Goal: Task Accomplishment & Management: Complete application form

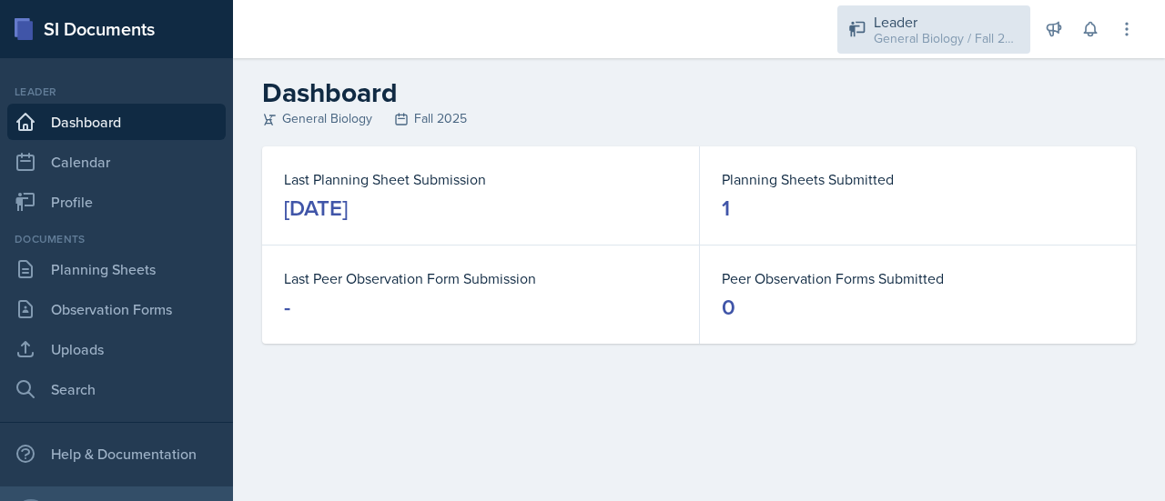
click at [941, 18] on div "Leader" at bounding box center [946, 22] width 146 height 22
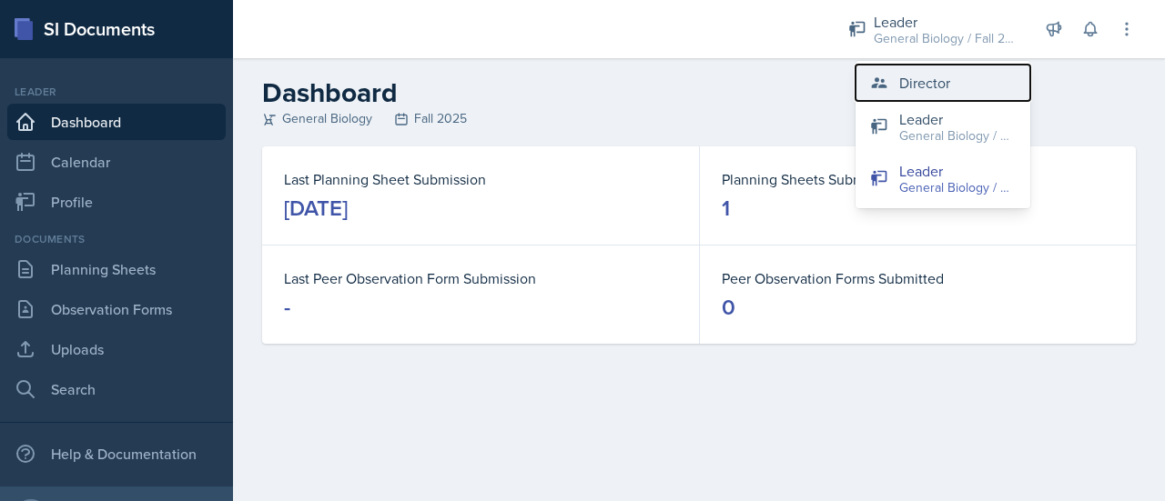
click at [943, 83] on div "Director" at bounding box center [924, 83] width 51 height 22
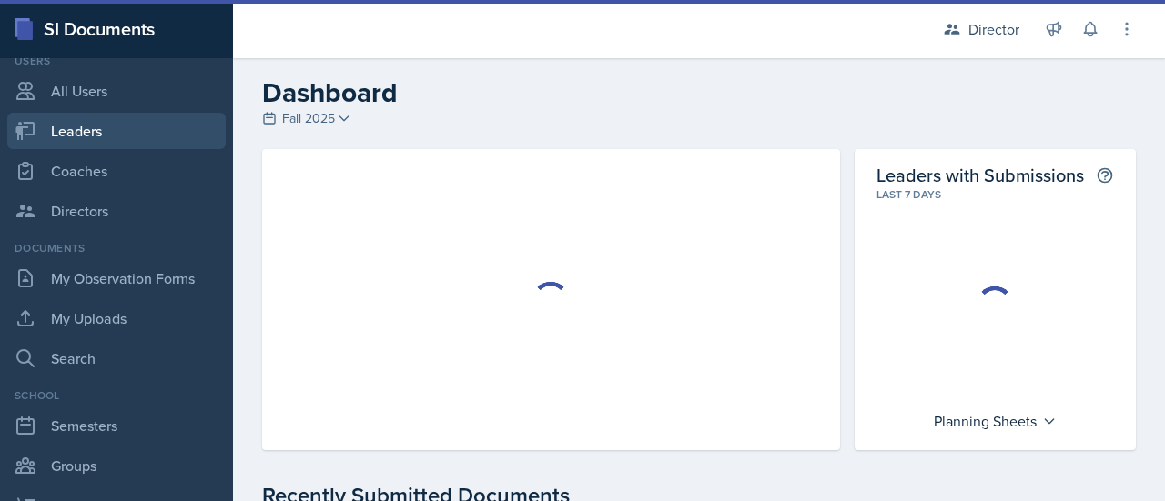
scroll to position [189, 0]
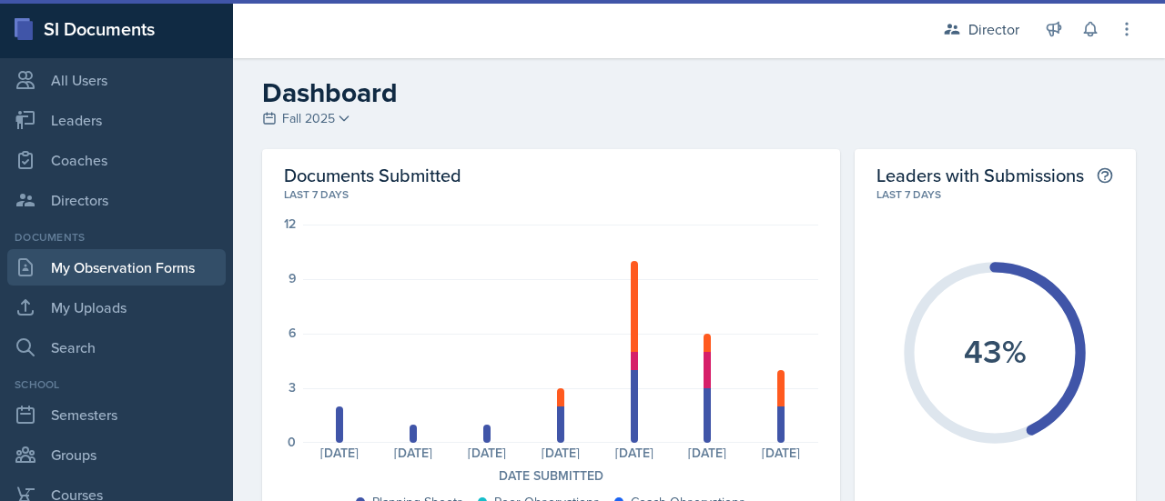
click at [155, 270] on link "My Observation Forms" at bounding box center [116, 267] width 218 height 36
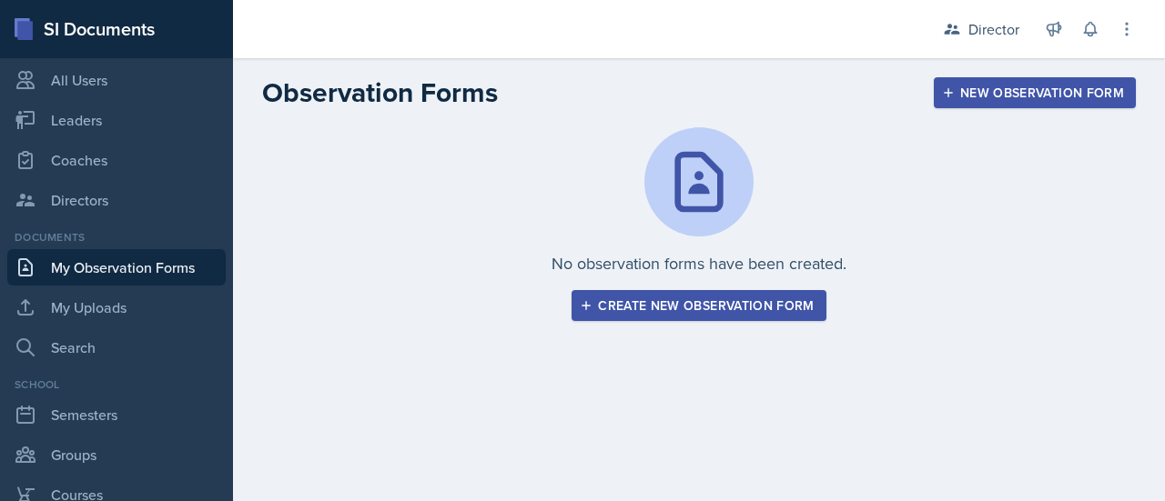
click at [697, 303] on div "Create new observation form" at bounding box center [698, 305] width 230 height 15
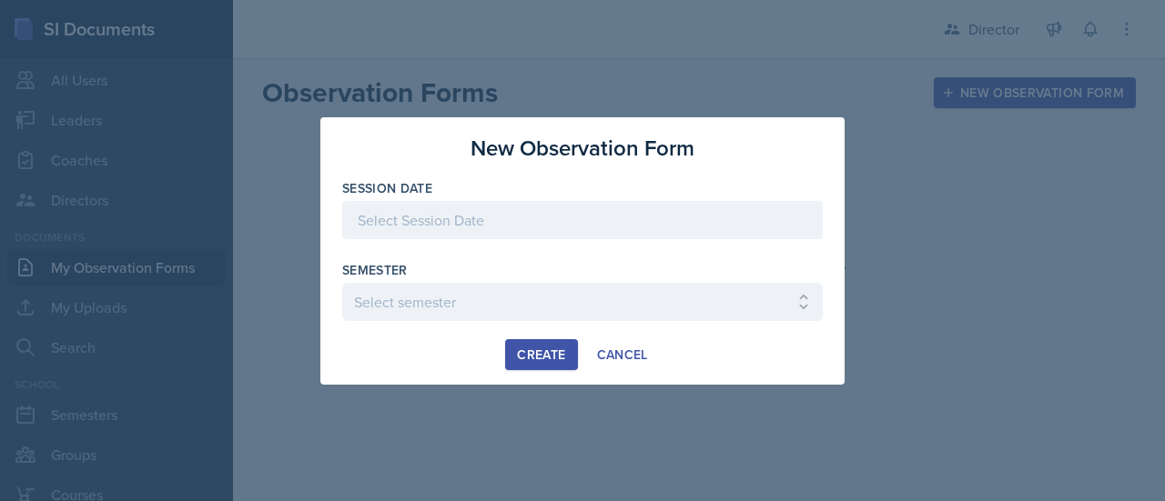
click at [544, 227] on div at bounding box center [582, 220] width 480 height 38
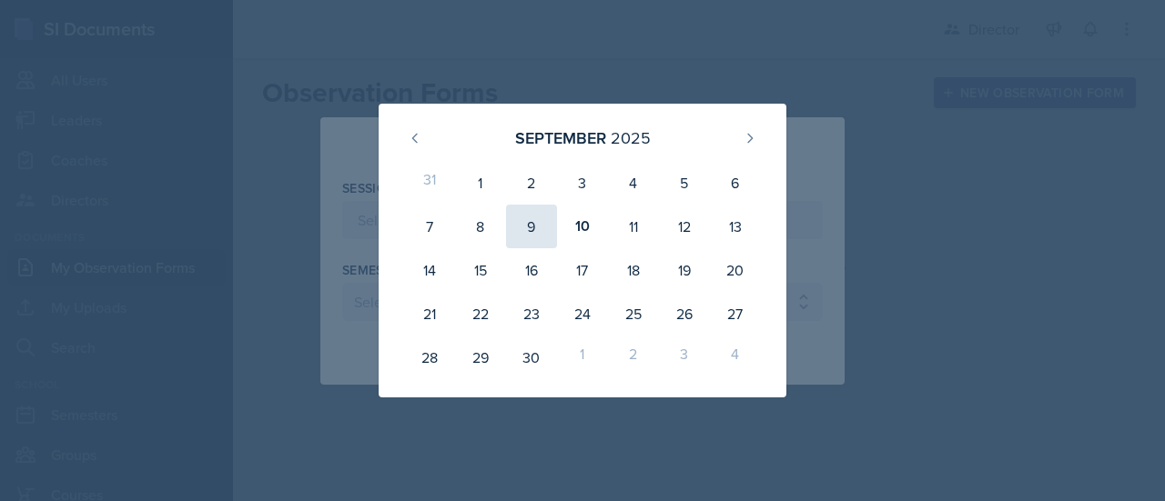
click at [531, 230] on div "9" at bounding box center [531, 227] width 51 height 44
type input "[DATE]"
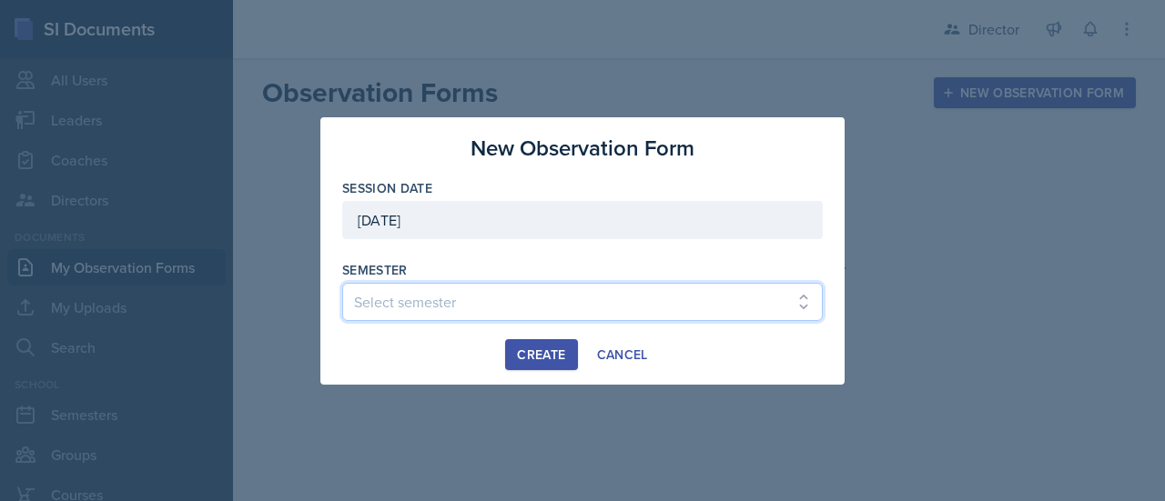
click at [506, 307] on select "Select semester Fall 2025 Spring 2025 Fall 2024 Spring 2024 Fall 2023 Spring 20…" at bounding box center [582, 302] width 480 height 38
select select "c88fb8a2-0ae1-4674-9d8d-93ff3a907138"
click at [342, 283] on select "Select semester Fall 2025 Spring 2025 Fall 2024 Spring 2024 Fall 2023 Spring 20…" at bounding box center [582, 302] width 480 height 38
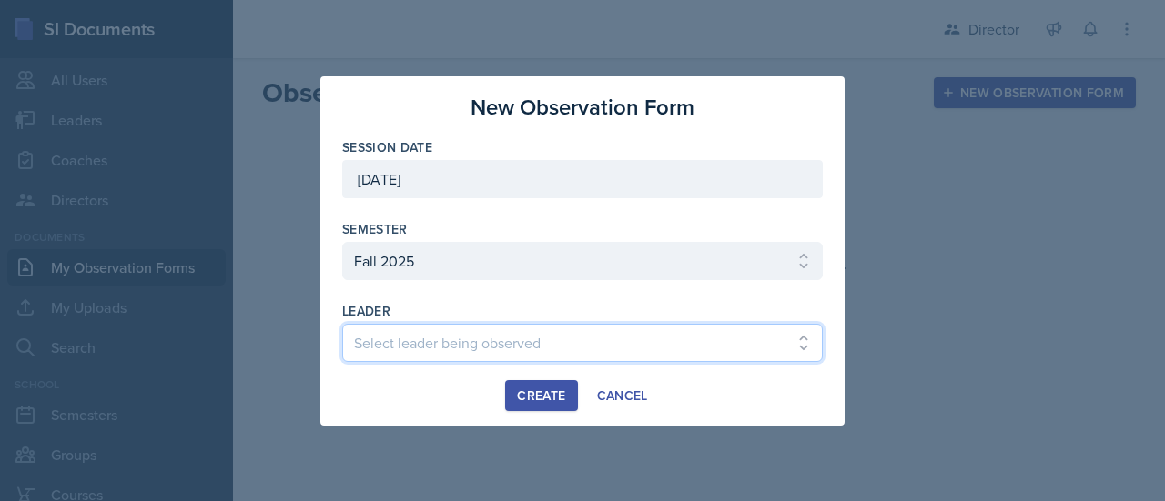
click at [469, 350] on select "Select leader being observed [PERSON_NAME] [PERSON_NAME] [PERSON_NAME] [PERSON_…" at bounding box center [582, 343] width 480 height 38
click at [342, 324] on select "Select leader being observed [PERSON_NAME] [PERSON_NAME] [PERSON_NAME] [PERSON_…" at bounding box center [582, 343] width 480 height 38
click at [540, 348] on select "Select leader being observed [PERSON_NAME] [PERSON_NAME] [PERSON_NAME] [PERSON_…" at bounding box center [582, 343] width 480 height 38
select select "371f2796-7ed9-4df5-a611-147c249d9d66"
click at [342, 324] on select "Select leader being observed [PERSON_NAME] [PERSON_NAME] [PERSON_NAME] [PERSON_…" at bounding box center [582, 343] width 480 height 38
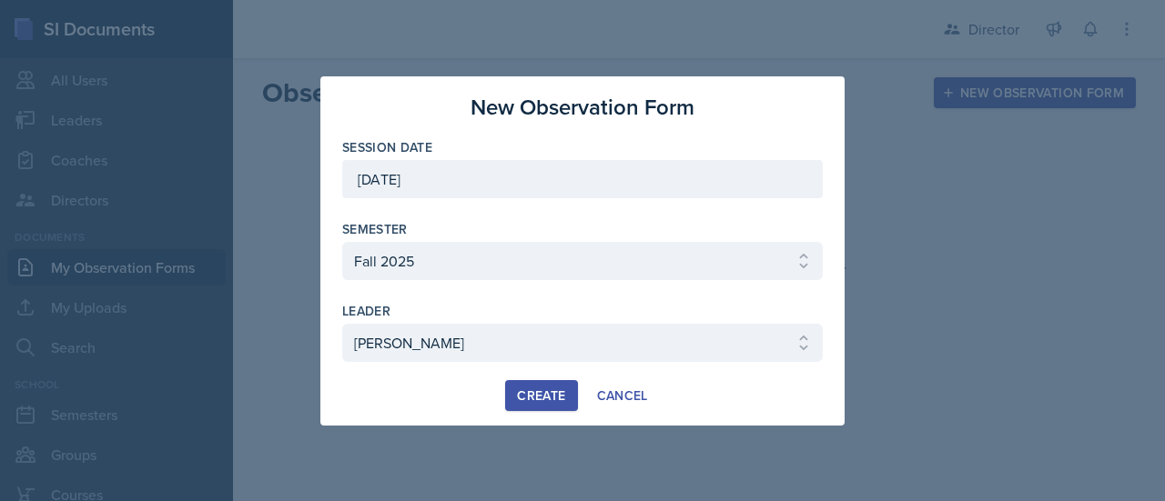
click at [537, 397] on div "Create" at bounding box center [541, 395] width 48 height 15
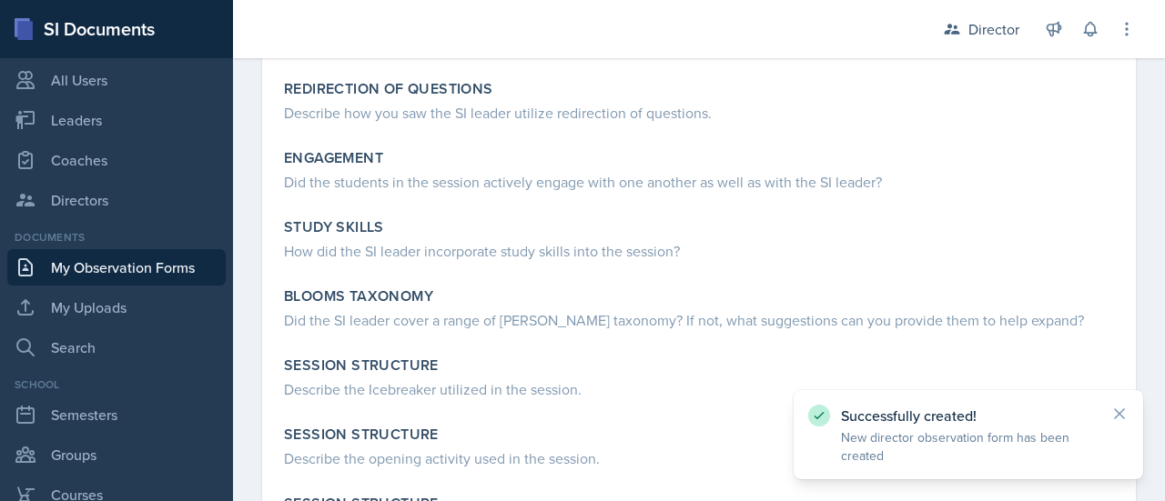
scroll to position [1448, 0]
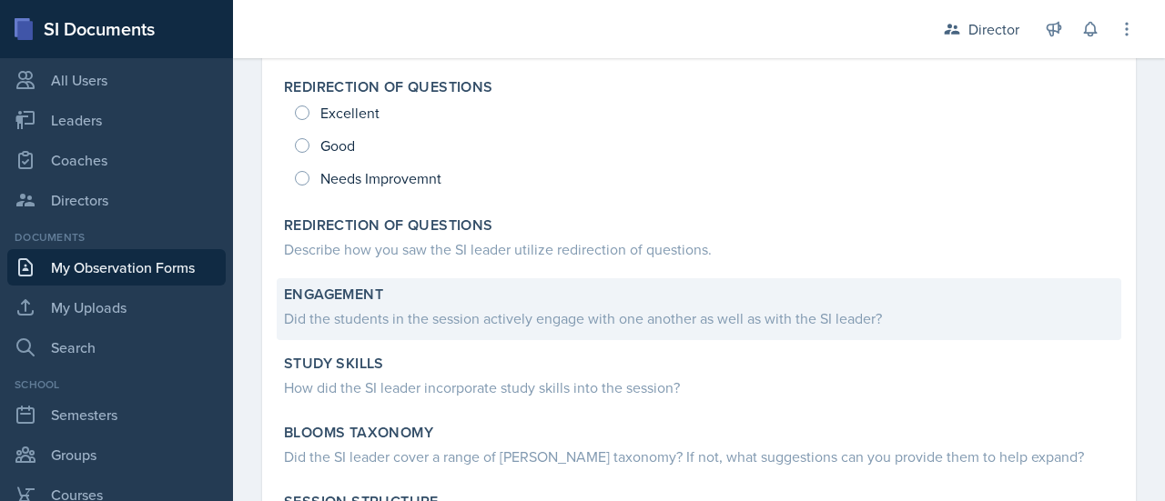
click at [455, 314] on div "Did the students in the session actively engage with one another as well as wit…" at bounding box center [699, 319] width 830 height 22
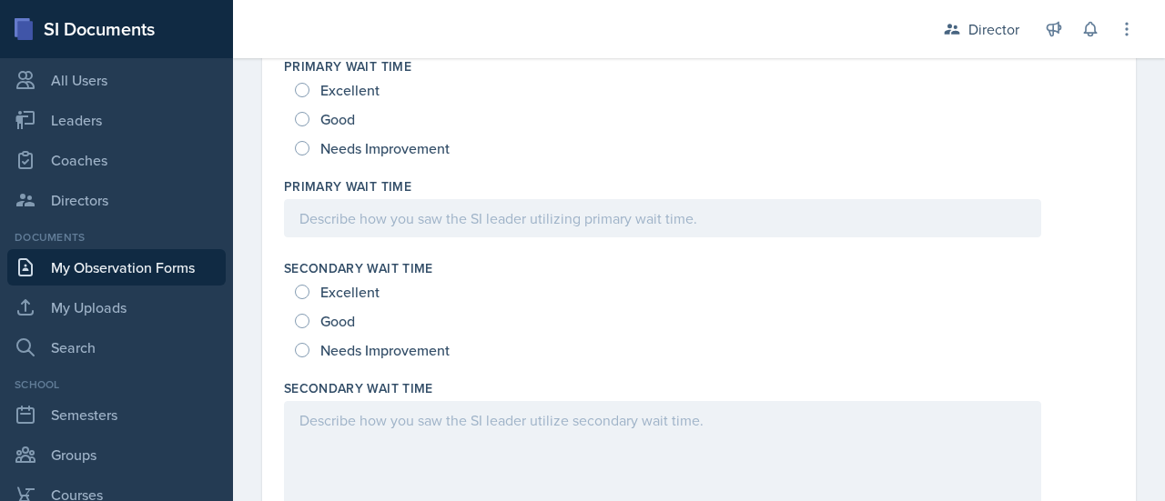
scroll to position [0, 0]
